Goal: Browse casually: Explore the website without a specific task or goal

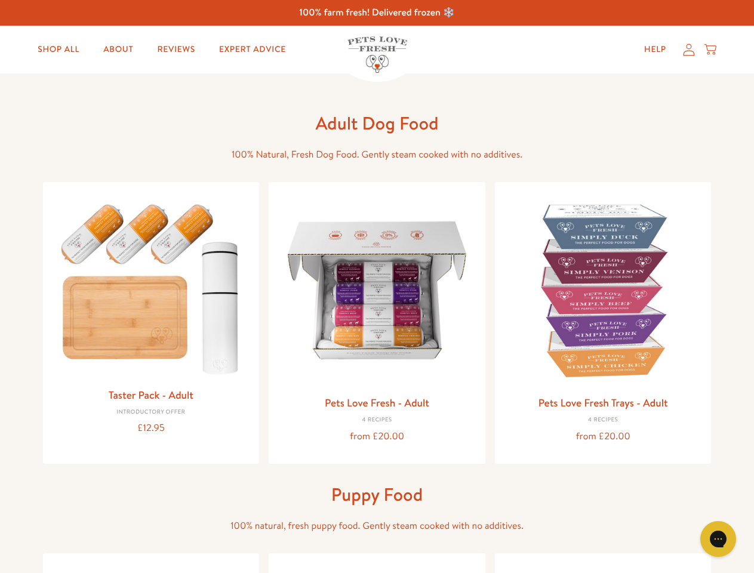
click at [718, 539] on icon "Gorgias live chat" at bounding box center [717, 538] width 11 height 11
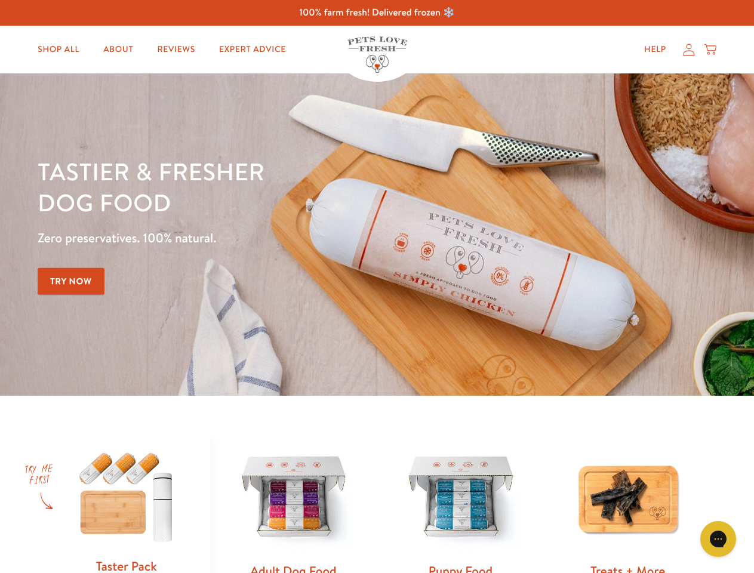
click at [377, 287] on div "Tastier & fresher dog food Zero preservatives. 100% natural. Try Now" at bounding box center [264, 235] width 452 height 158
click at [718, 539] on icon "Gorgias live chat" at bounding box center [717, 538] width 11 height 11
